Goal: Navigation & Orientation: Find specific page/section

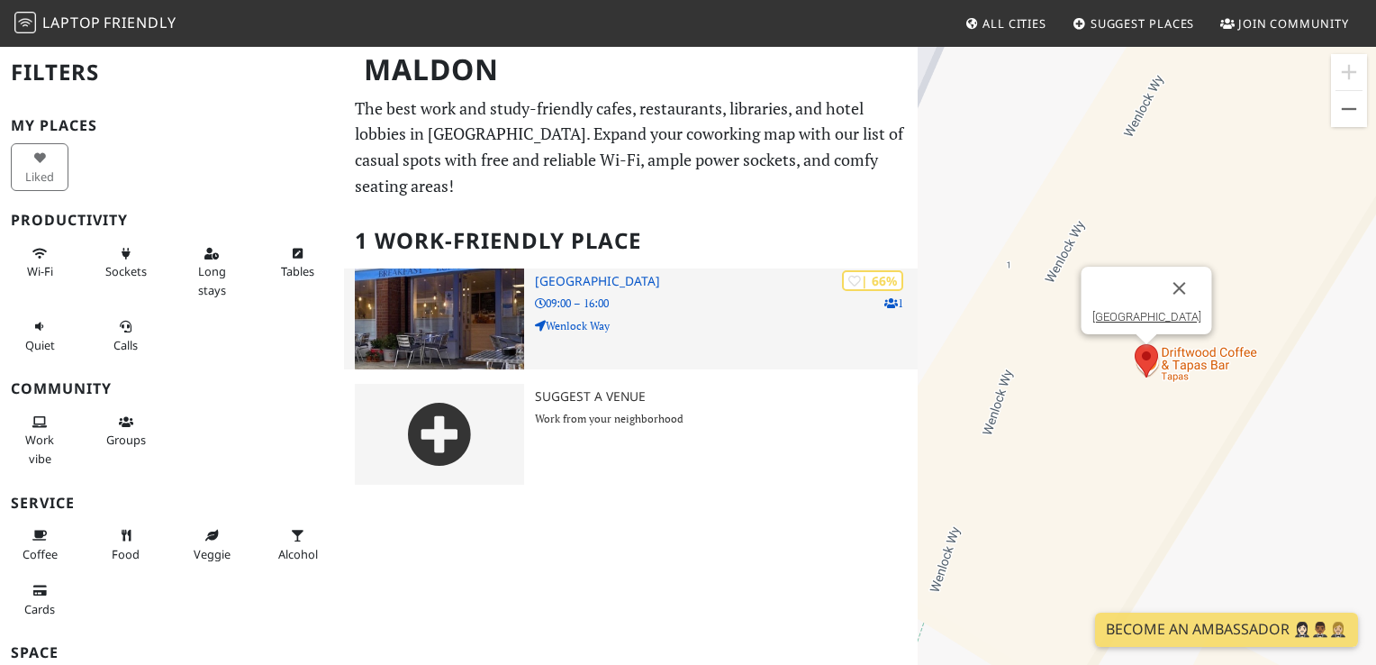
click at [575, 274] on h3 "[GEOGRAPHIC_DATA]" at bounding box center [726, 281] width 382 height 15
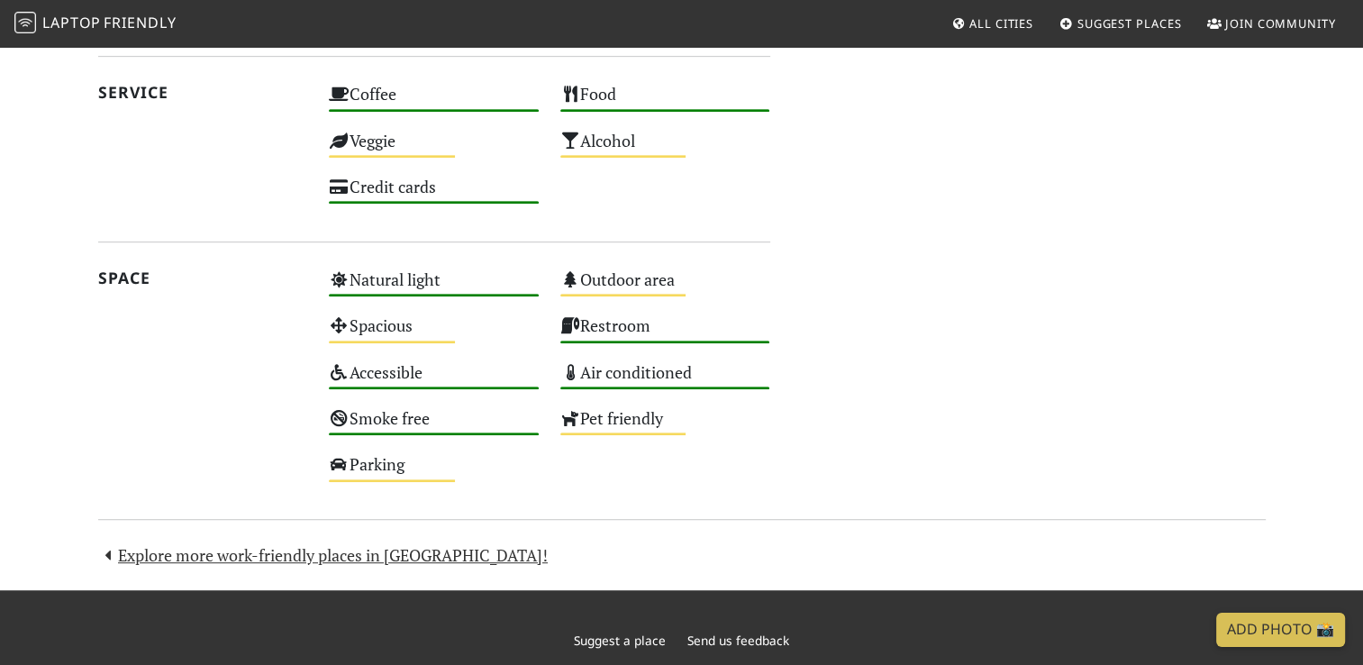
scroll to position [949, 0]
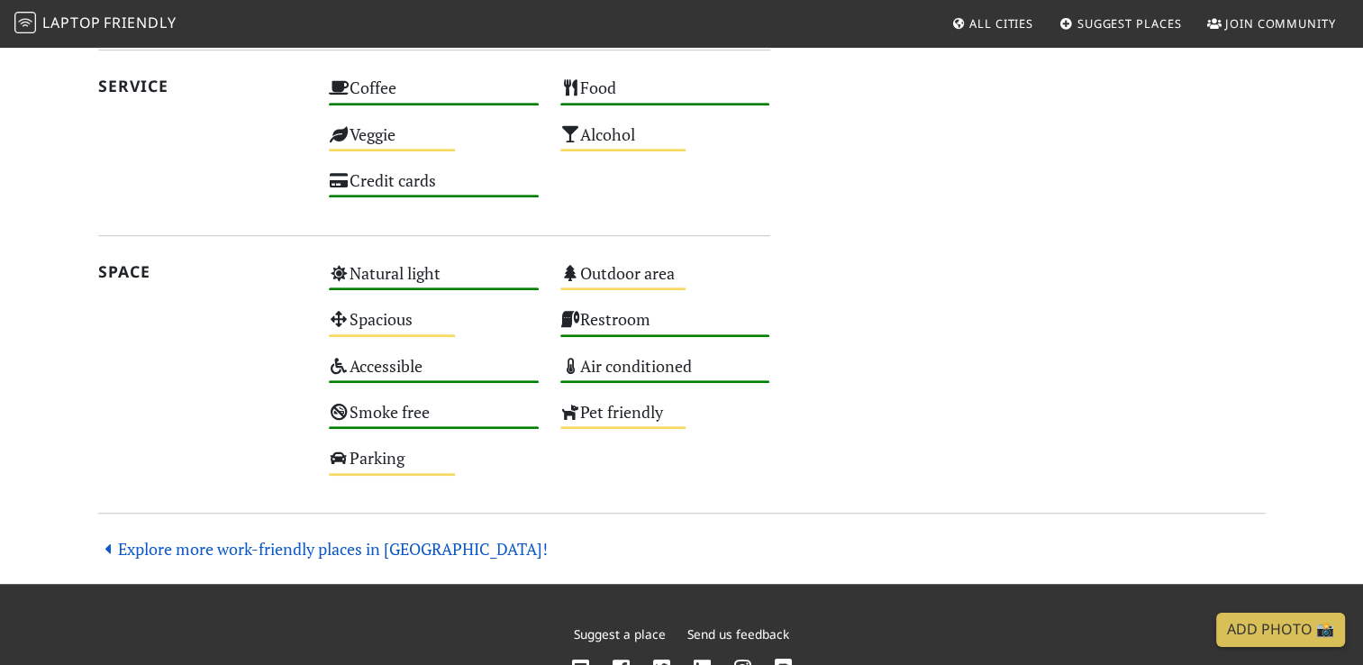
click at [205, 547] on link "Explore more work-friendly places in [GEOGRAPHIC_DATA]!" at bounding box center [323, 549] width 450 height 22
